Goal: Task Accomplishment & Management: Complete application form

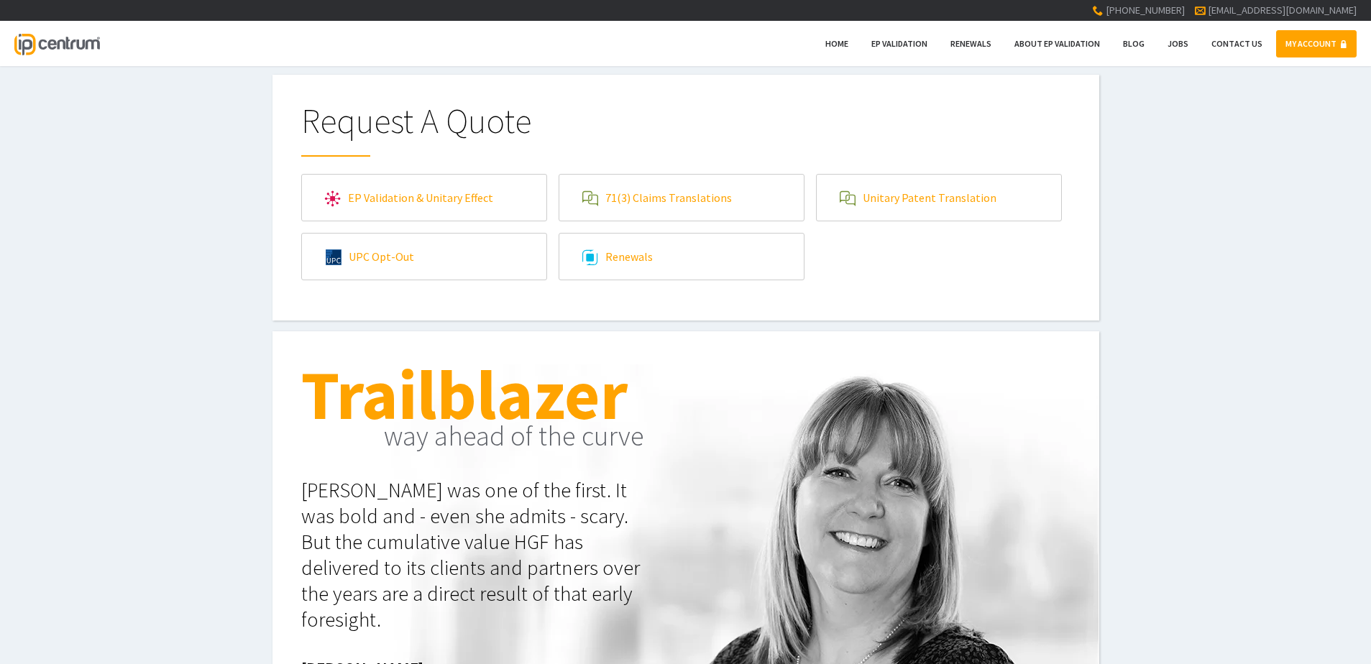
drag, startPoint x: 0, startPoint y: 0, endPoint x: 334, endPoint y: 211, distance: 395.2
click at [334, 211] on link "EP Validation & Unitary Effect" at bounding box center [424, 198] width 244 height 46
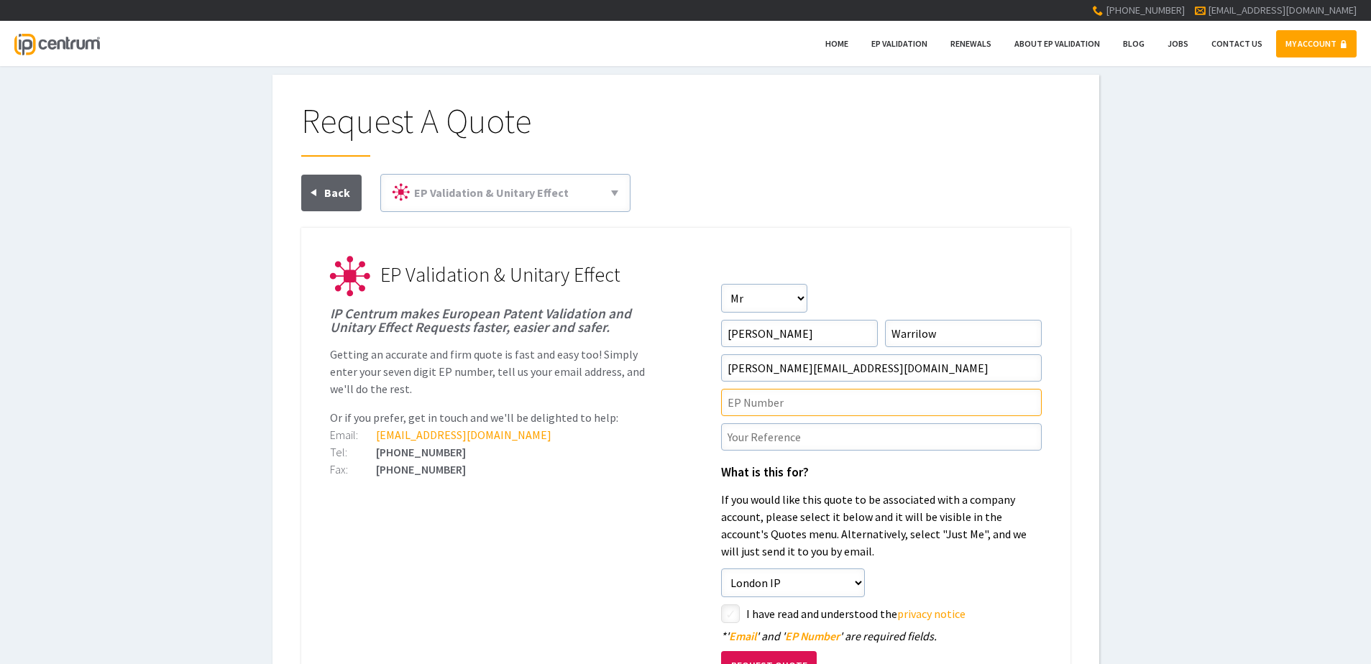
click at [762, 406] on input"] "text" at bounding box center [881, 402] width 321 height 27
paste input"] "4301129"
type input"] "EP4301129"
drag, startPoint x: 807, startPoint y: 458, endPoint x: 804, endPoint y: 442, distance: 16.1
click at [807, 456] on form "Salutation Salutation Mr Mrs Miss Ms Dr [PERSON_NAME] First Name [PERSON_NAME] …" at bounding box center [881, 502] width 321 height 437
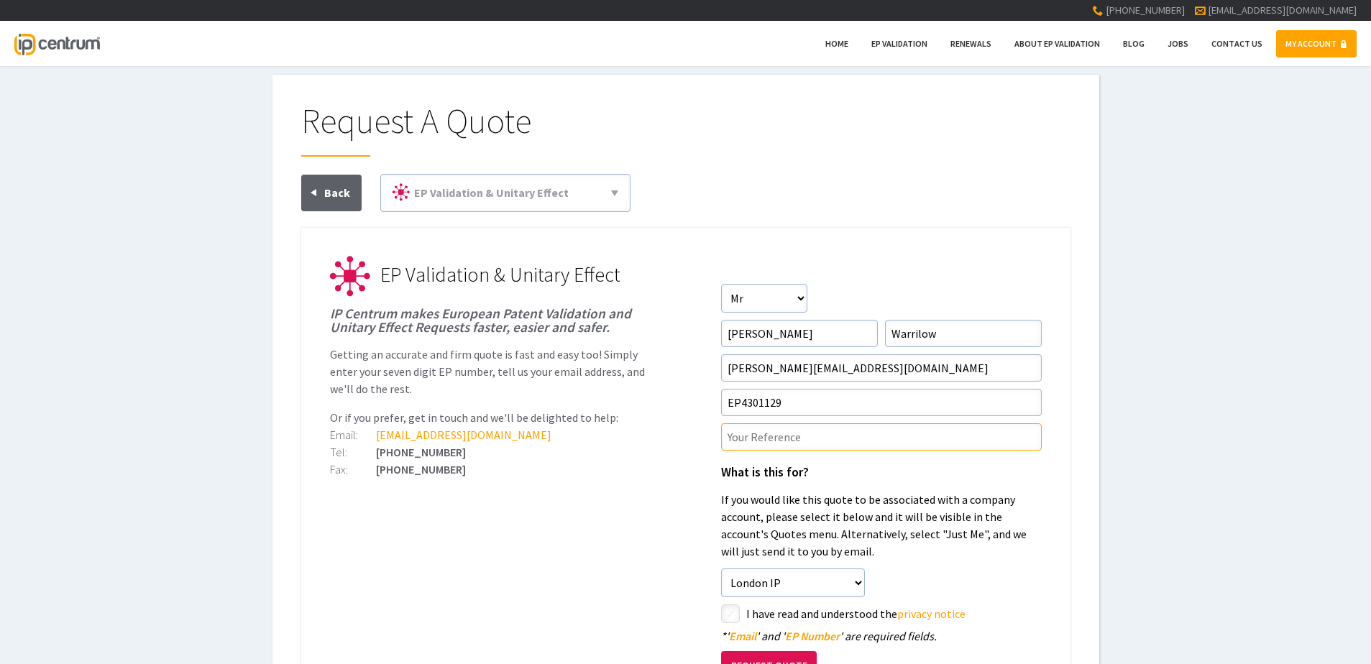
click at [802, 433] on input"] "text" at bounding box center [881, 437] width 321 height 27
paste input"] "J16136/WO/EP/"
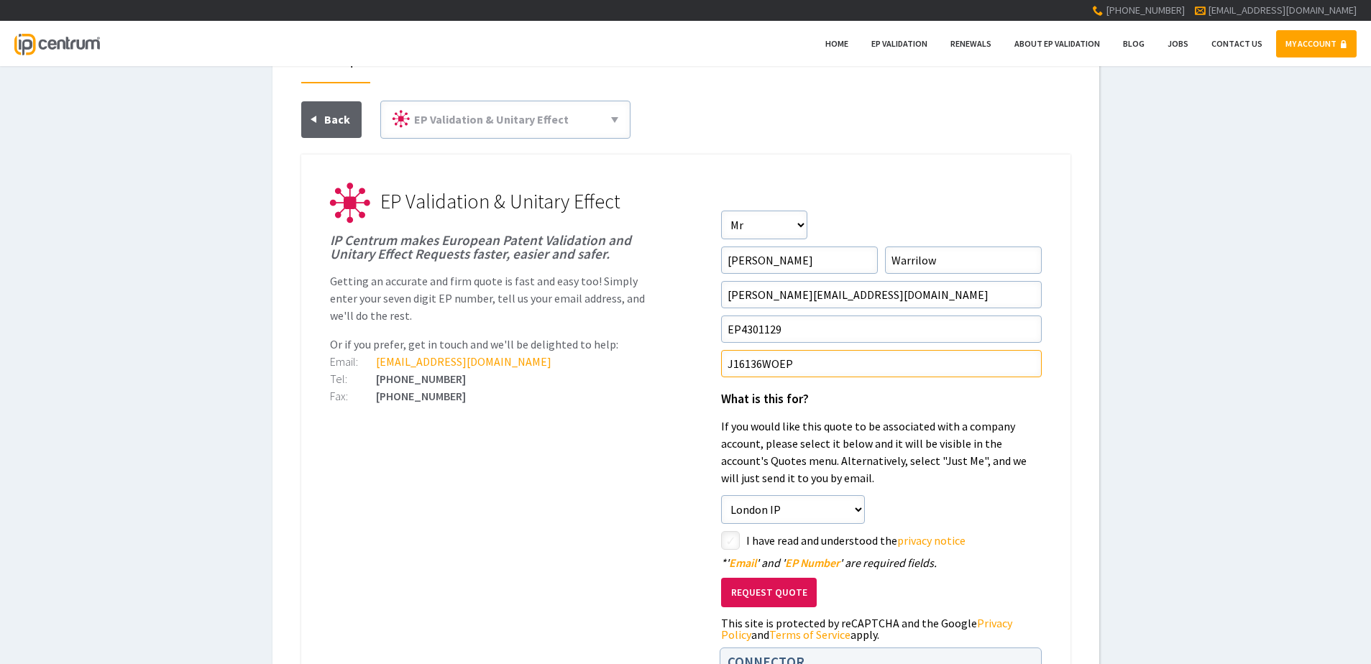
scroll to position [144, 0]
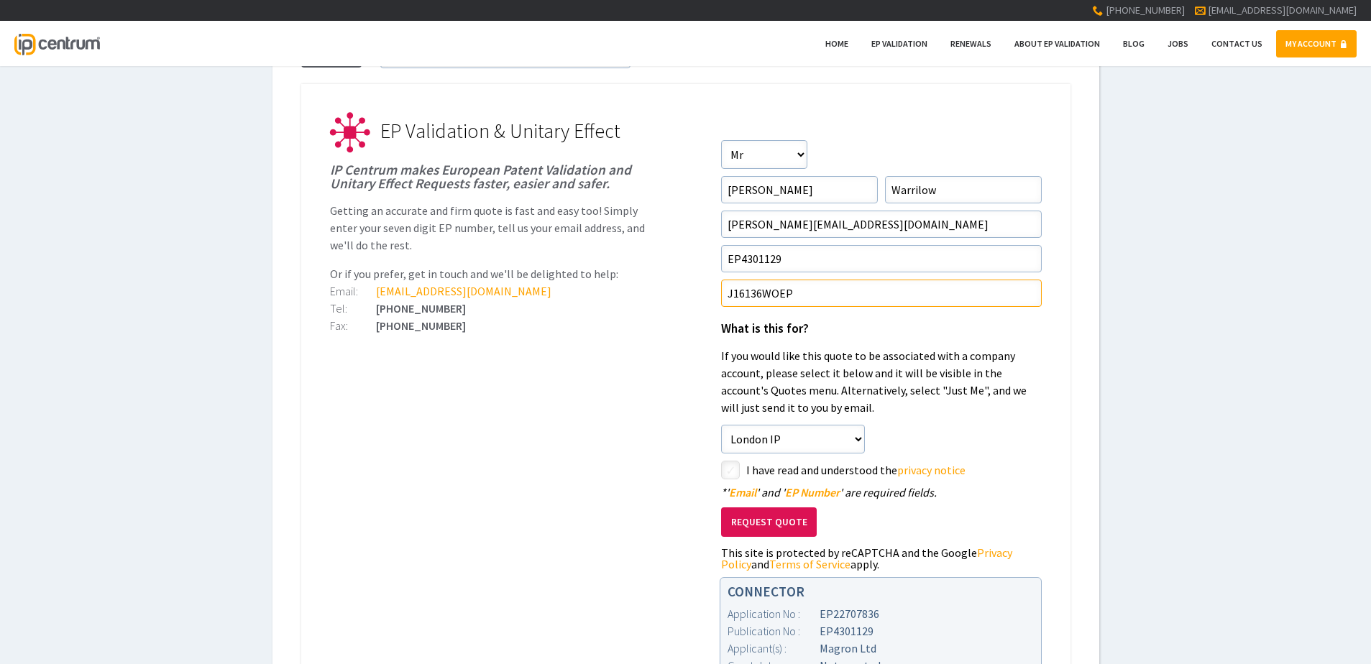
type input"] "J16136WOEP"
click at [728, 472] on input"] "checkbox" at bounding box center [732, 471] width 17 height 17
checkbox input"] "true"
drag, startPoint x: 830, startPoint y: 218, endPoint x: 833, endPoint y: 226, distance: 8.7
click at [830, 218] on input"] "[PERSON_NAME][EMAIL_ADDRESS][DOMAIN_NAME]" at bounding box center [881, 224] width 321 height 27
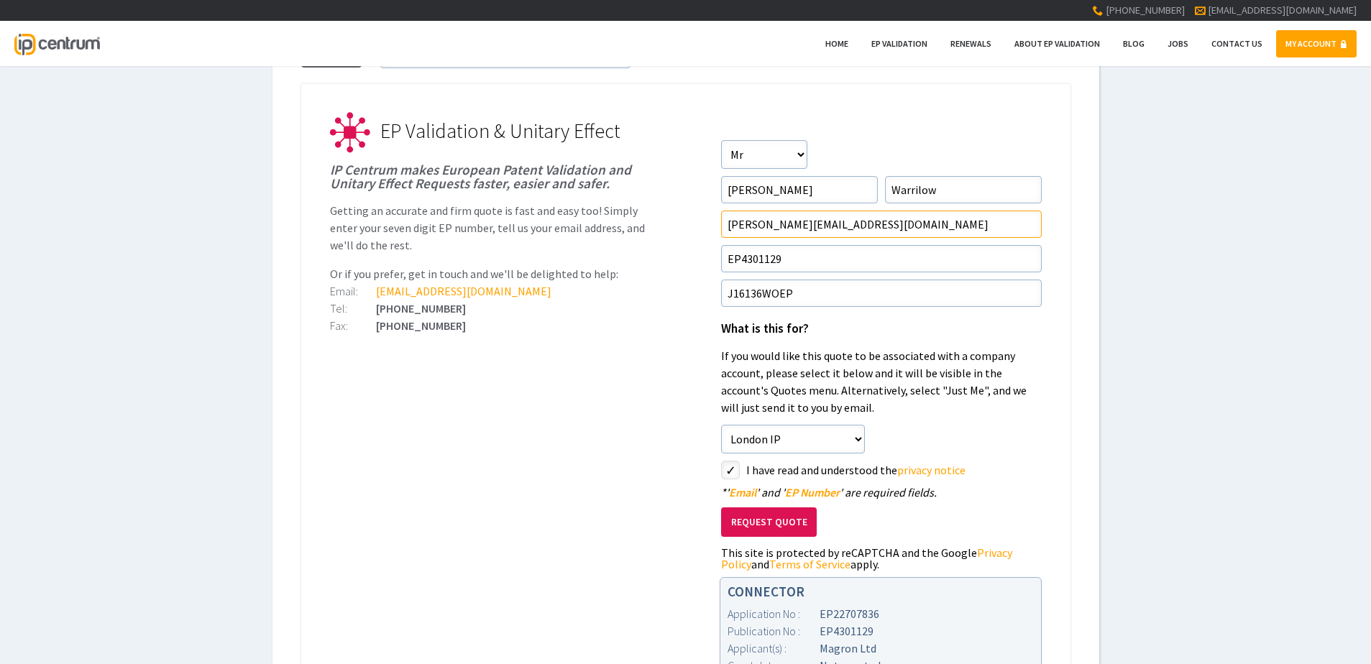
type input"] "[PERSON_NAME][EMAIL_ADDRESS][DOMAIN_NAME]"
click at [519, 453] on ul "EP Validation & Unitary Effect IP Centrum makes European Patent Validation and …" at bounding box center [685, 397] width 769 height 627
click at [759, 518] on button "Request Quote" at bounding box center [769, 522] width 96 height 29
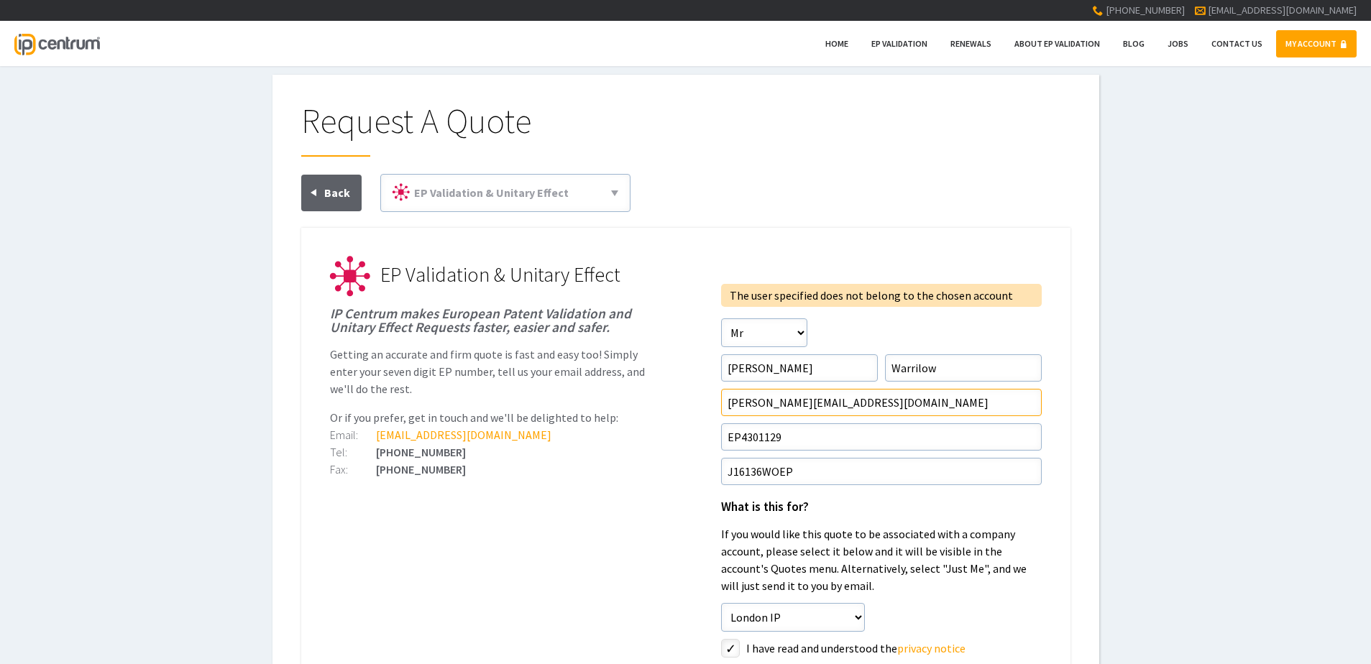
drag, startPoint x: 838, startPoint y: 408, endPoint x: 823, endPoint y: 408, distance: 15.8
click at [823, 408] on input"] "[PERSON_NAME][EMAIL_ADDRESS][DOMAIN_NAME]" at bounding box center [881, 402] width 321 height 27
type input"] "[PERSON_NAME][EMAIL_ADDRESS][DOMAIN_NAME]"
click at [677, 467] on ul "EP Validation & Unitary Effect IP Centrum makes European Patent Validation and …" at bounding box center [685, 506] width 769 height 557
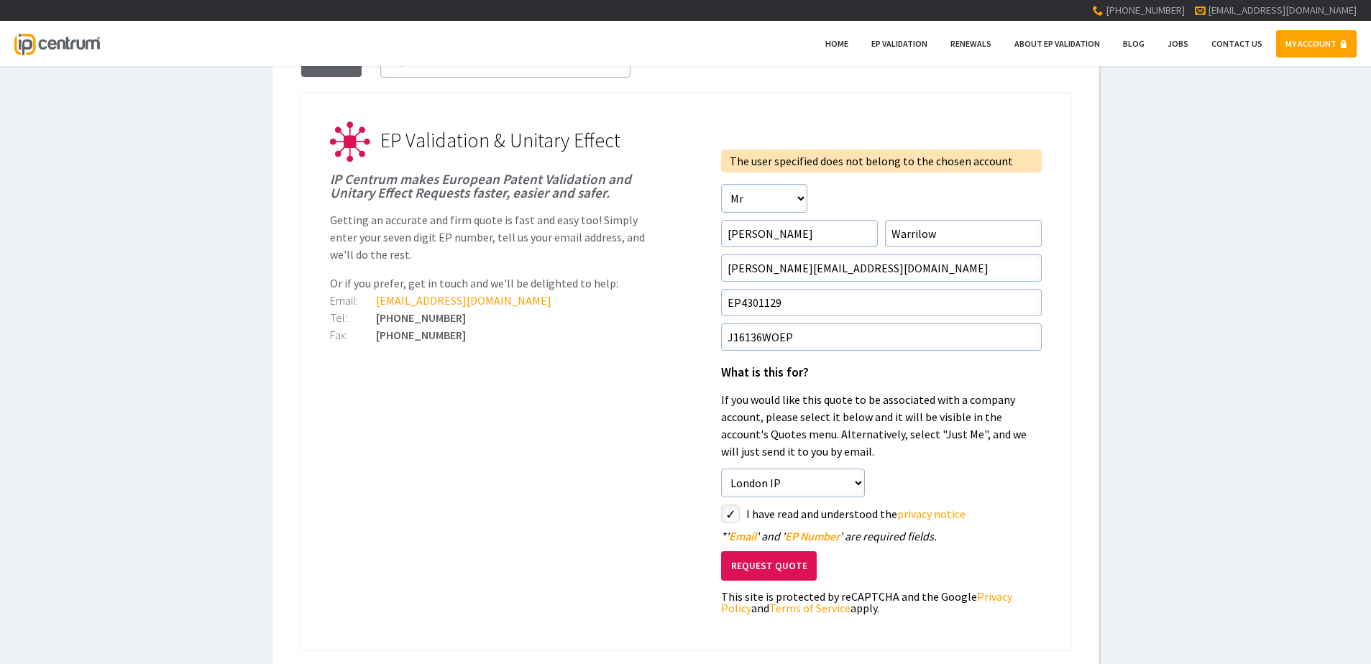
scroll to position [144, 0]
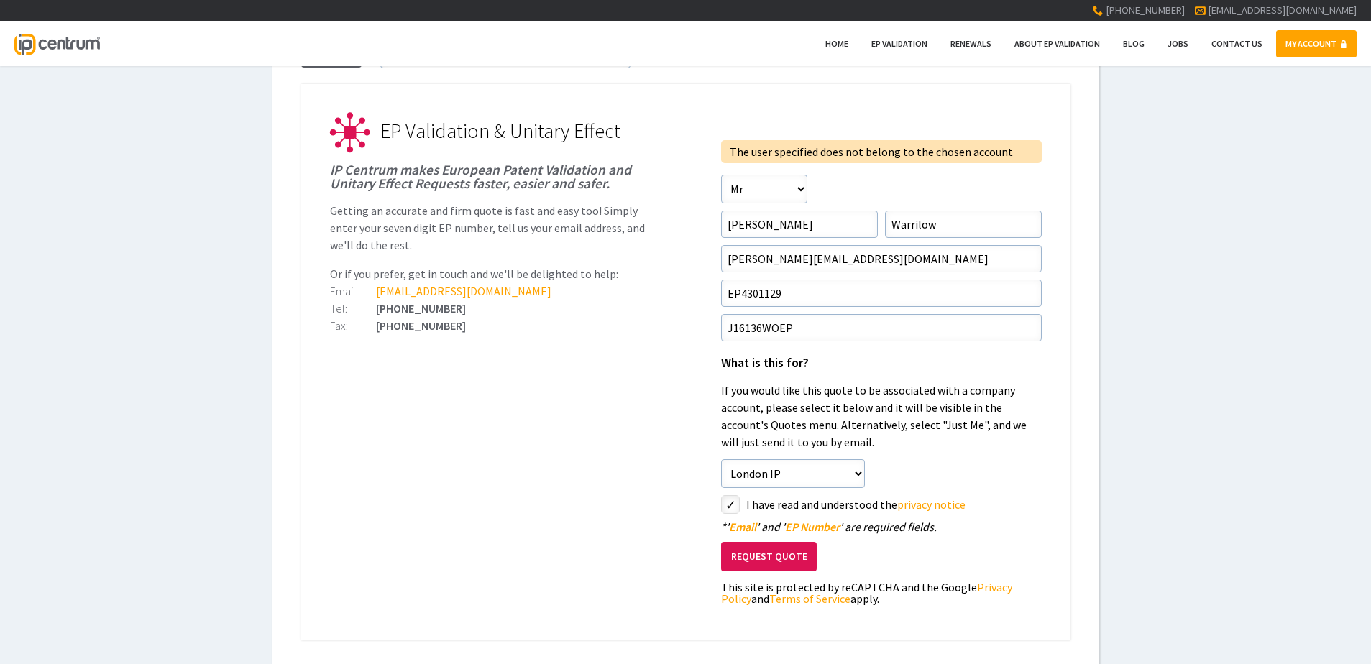
click at [749, 548] on button "Request Quote" at bounding box center [769, 556] width 96 height 29
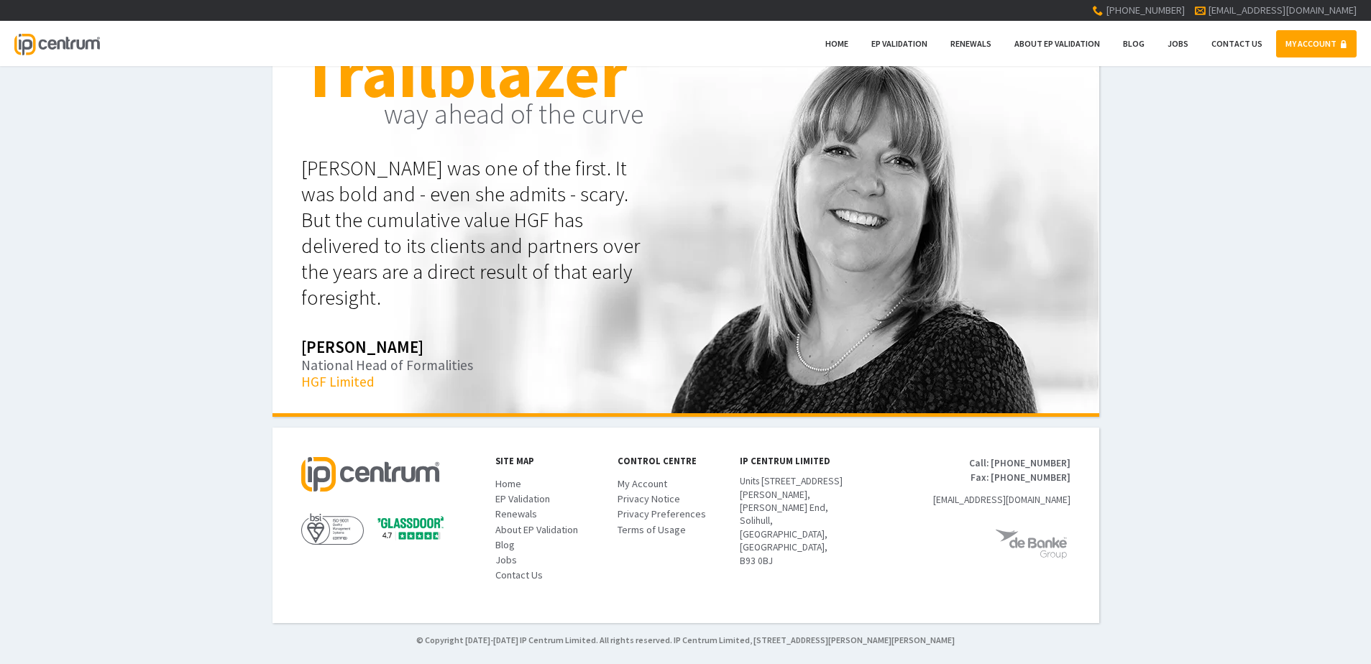
scroll to position [426, 0]
